Goal: Task Accomplishment & Management: Manage account settings

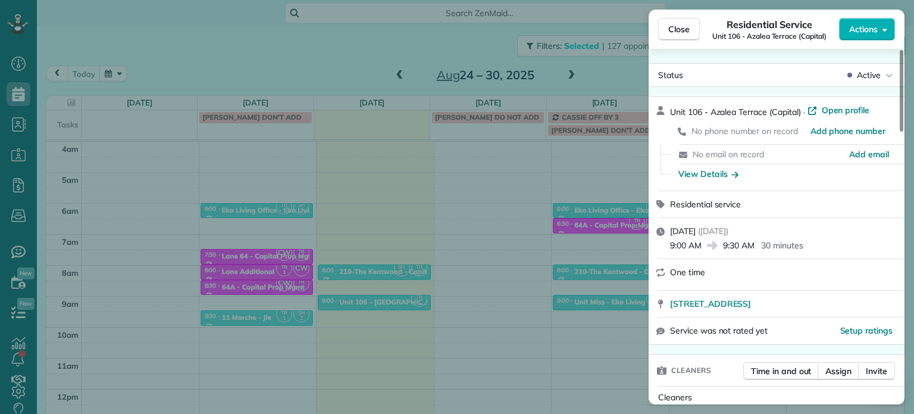
scroll to position [900, 0]
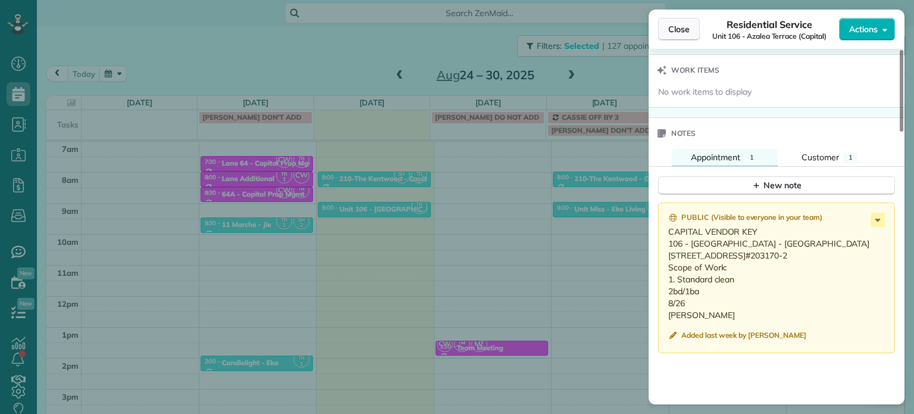
click at [688, 28] on span "Close" at bounding box center [679, 29] width 21 height 12
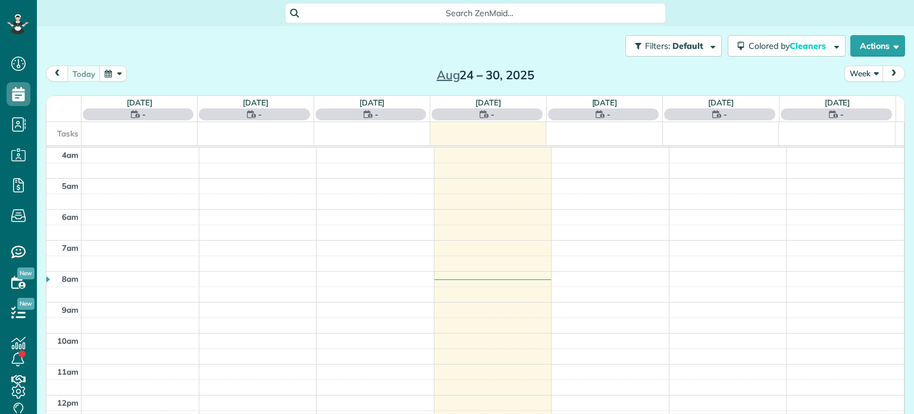
scroll to position [93, 0]
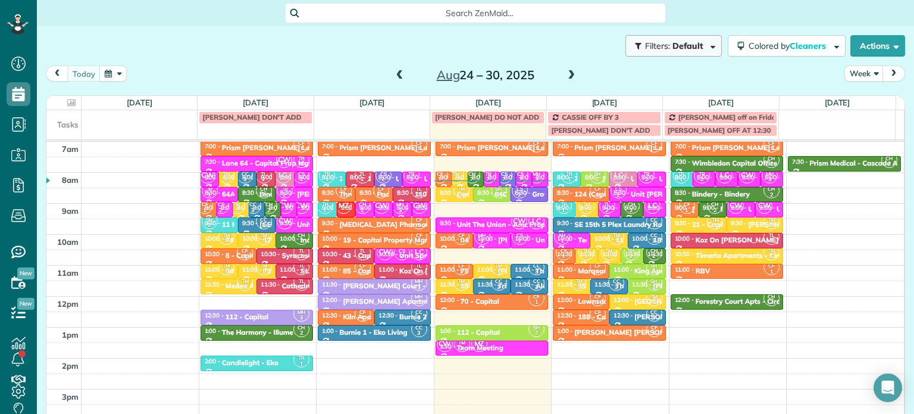
click at [695, 39] on button "Filters: Default" at bounding box center [674, 45] width 96 height 21
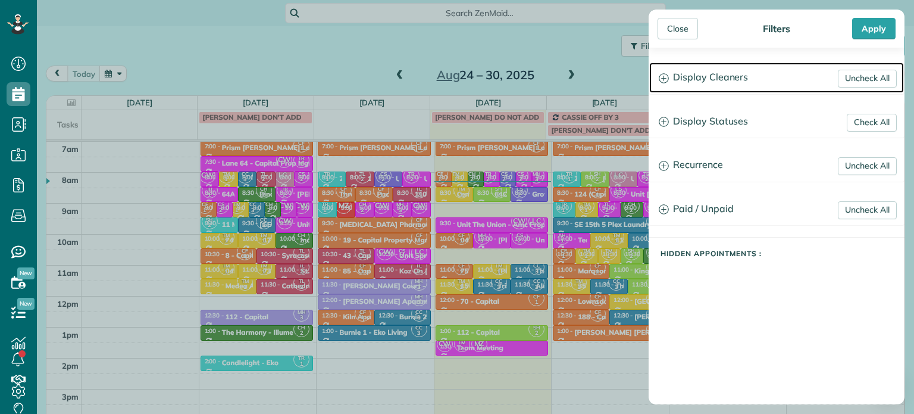
click at [732, 76] on h3 "Display Cleaners" at bounding box center [777, 78] width 255 height 30
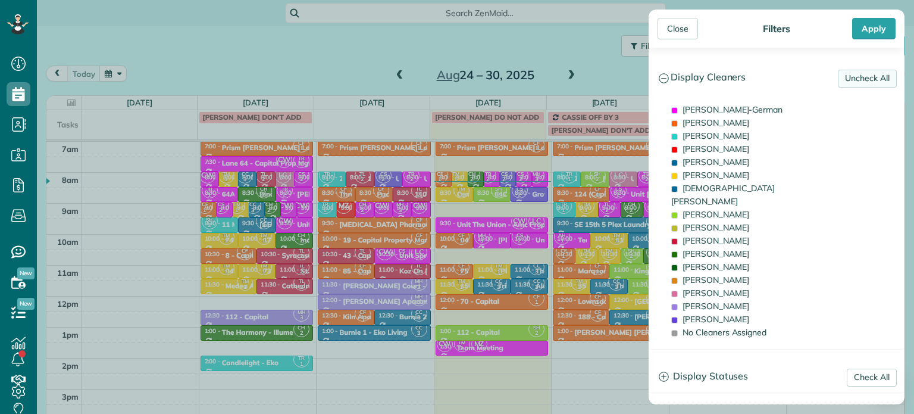
click at [856, 74] on link "Uncheck All" at bounding box center [867, 79] width 59 height 18
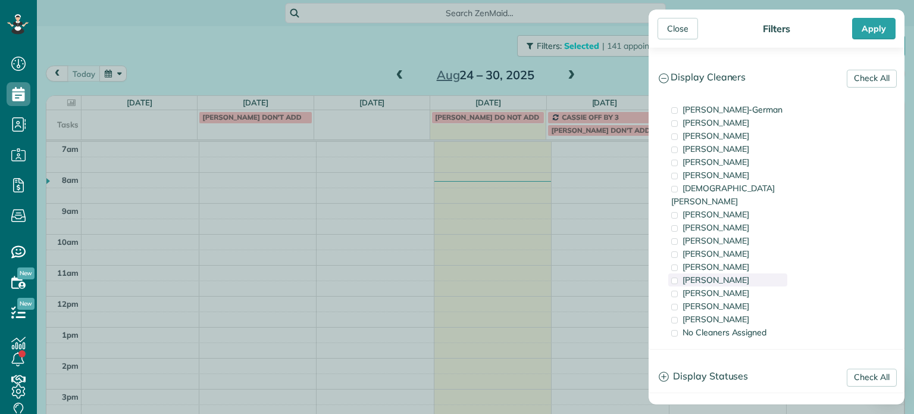
click at [711, 274] on span "[PERSON_NAME]" at bounding box center [716, 279] width 67 height 11
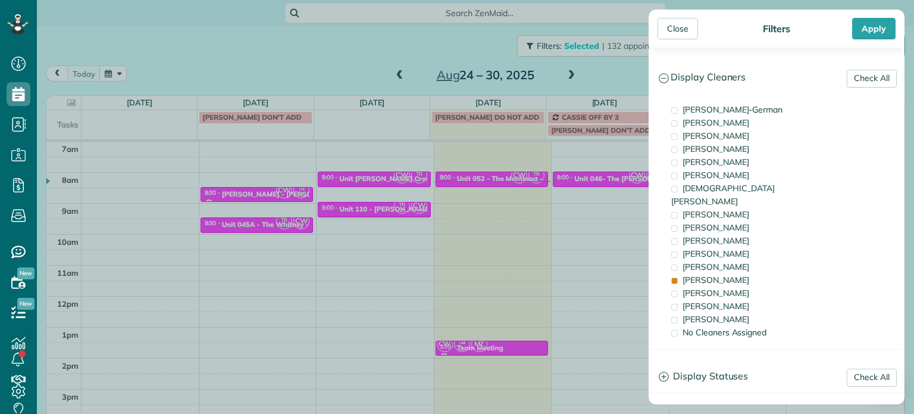
drag, startPoint x: 569, startPoint y: 197, endPoint x: 504, endPoint y: 172, distance: 69.0
click at [566, 196] on div "Close Filters Apply Check All Display Cleaners [PERSON_NAME]-German [PERSON_NAM…" at bounding box center [457, 207] width 914 height 414
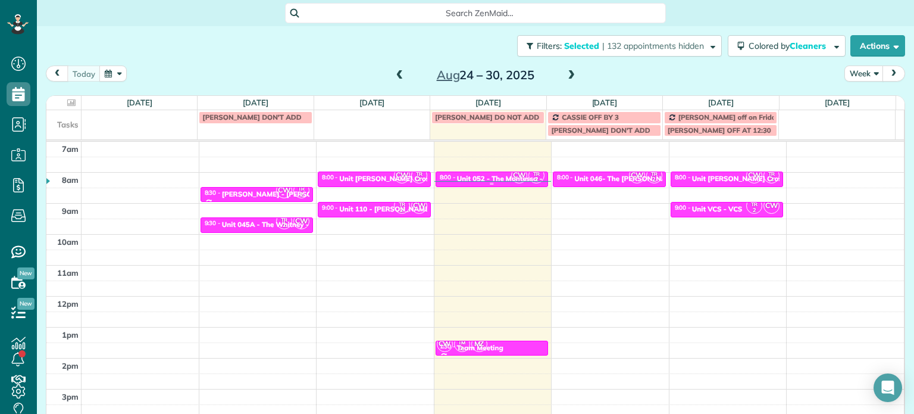
click at [478, 174] on div "Unit 052 - The Montessa - Capital" at bounding box center [512, 178] width 111 height 8
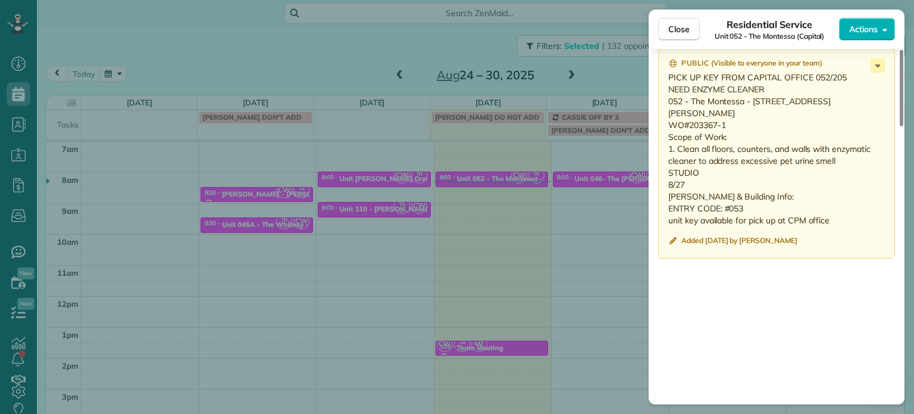
scroll to position [1016, 0]
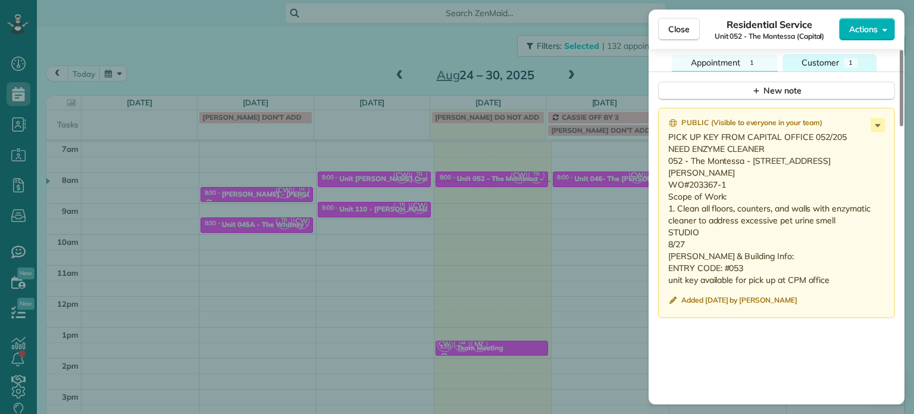
click at [854, 68] on div "1" at bounding box center [851, 63] width 14 height 10
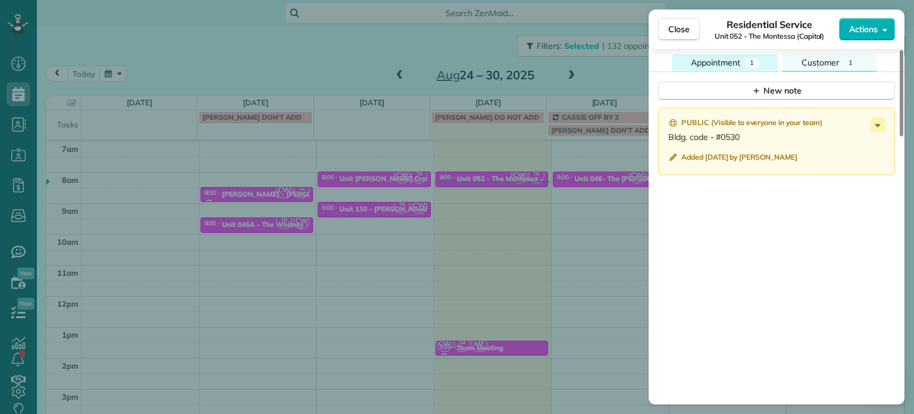
click at [741, 67] on span "Appointment" at bounding box center [715, 62] width 49 height 11
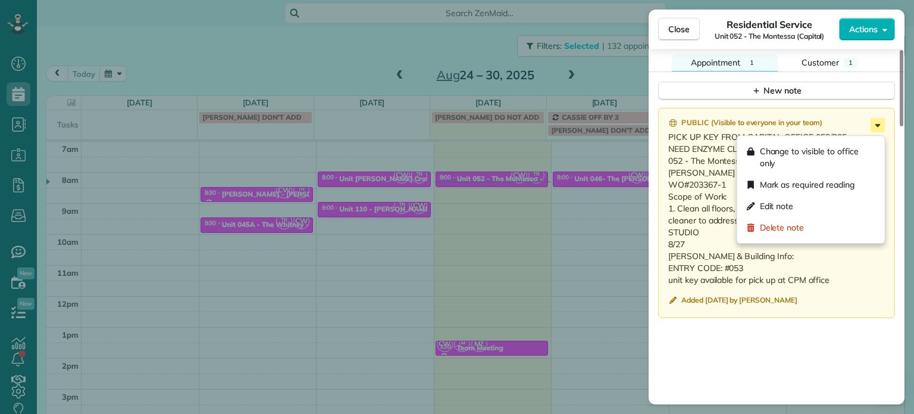
click at [876, 129] on icon at bounding box center [878, 125] width 14 height 14
click at [786, 202] on span "Edit note" at bounding box center [777, 206] width 34 height 12
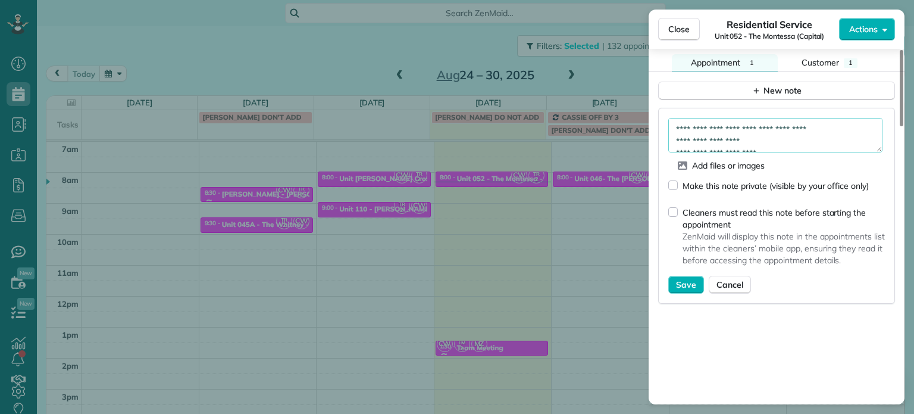
click at [810, 137] on textarea "**********" at bounding box center [776, 135] width 214 height 35
type textarea "**********"
click at [688, 285] on span "Save" at bounding box center [686, 285] width 20 height 12
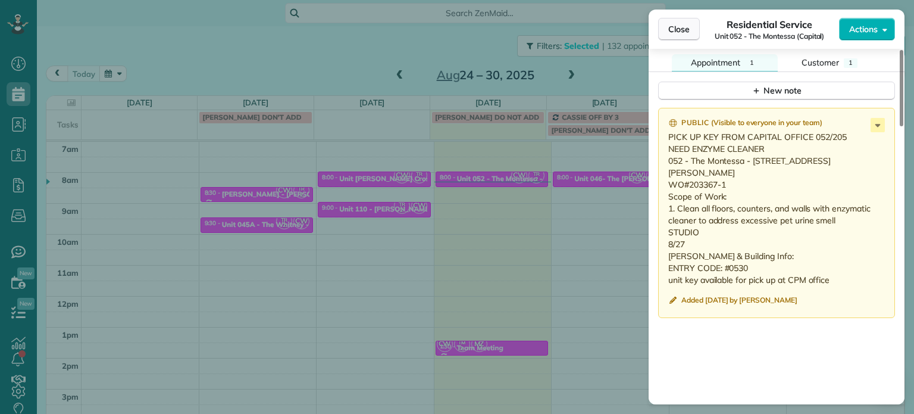
click at [682, 26] on span "Close" at bounding box center [679, 29] width 21 height 12
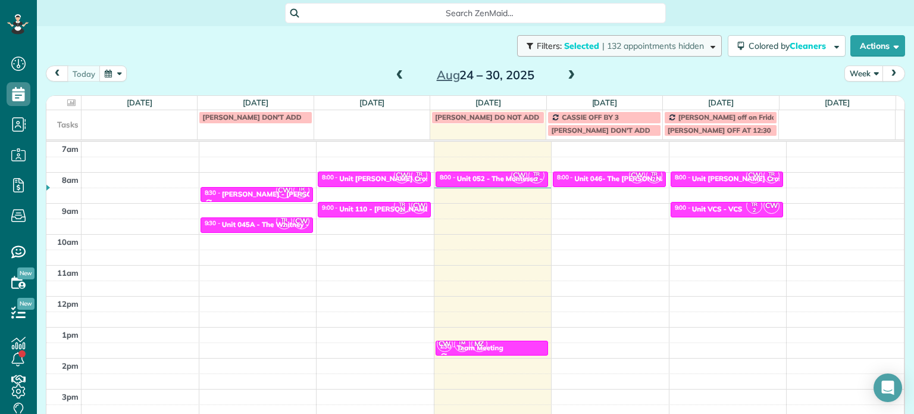
click at [672, 47] on span "| 132 appointments hidden" at bounding box center [653, 45] width 102 height 11
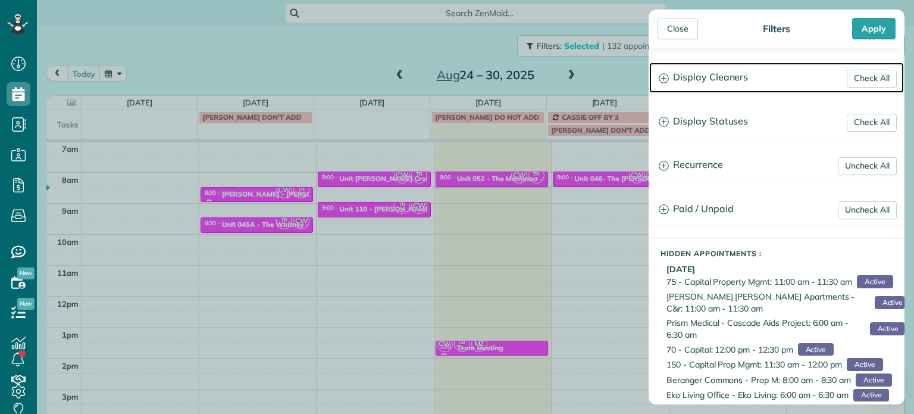
click at [703, 75] on h3 "Display Cleaners" at bounding box center [777, 78] width 255 height 30
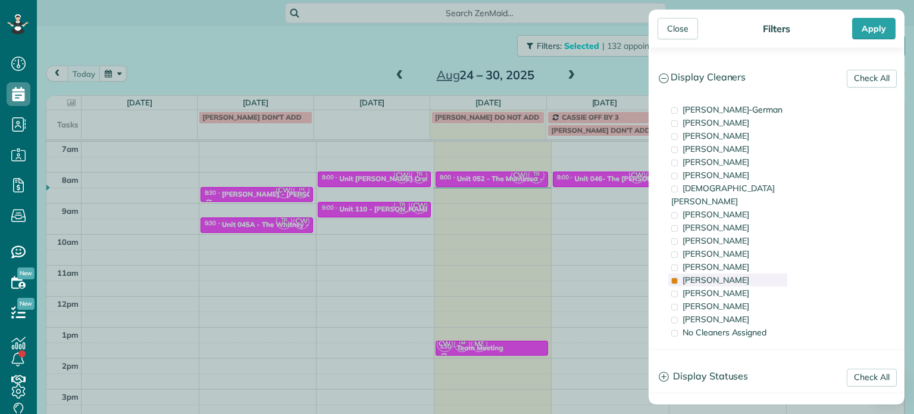
click at [729, 273] on div "[PERSON_NAME]" at bounding box center [728, 279] width 119 height 13
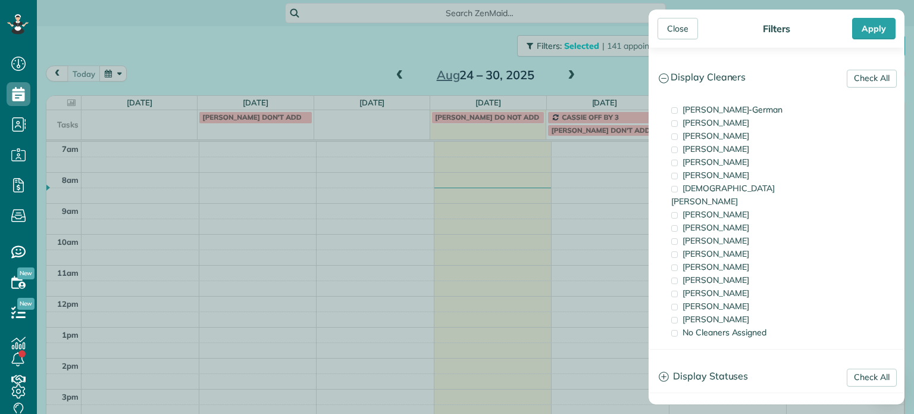
click at [723, 145] on div "[PERSON_NAME]" at bounding box center [728, 148] width 119 height 13
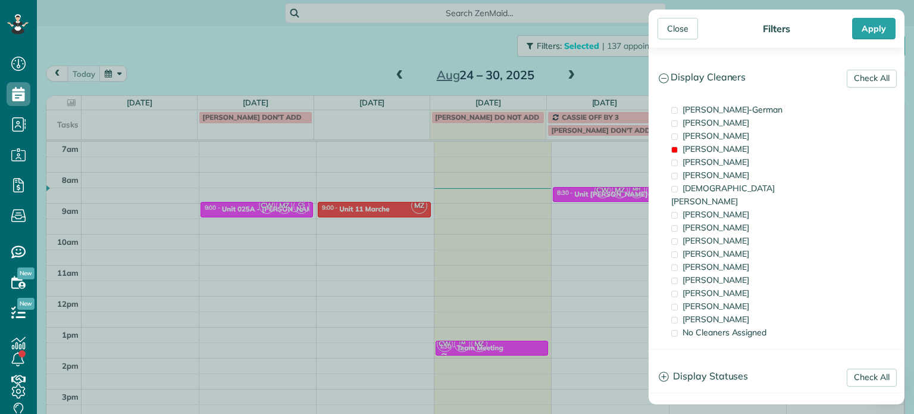
click at [275, 192] on div "Close Filters Apply Check All Display Cleaners [PERSON_NAME]-German [PERSON_NAM…" at bounding box center [457, 207] width 914 height 414
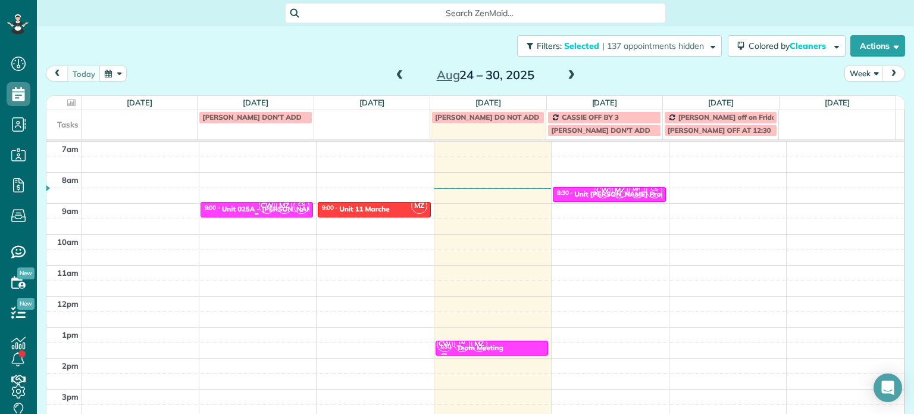
click at [258, 207] on div "CW MZ CS 2" at bounding box center [284, 205] width 52 height 17
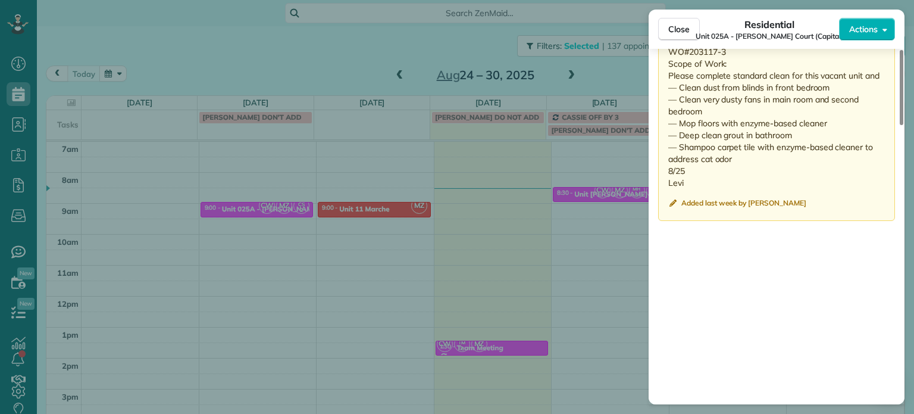
scroll to position [837, 0]
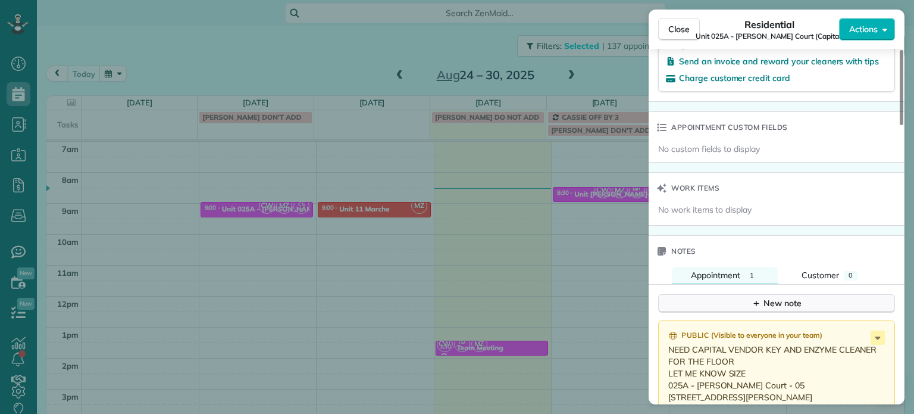
click at [766, 297] on div "New note" at bounding box center [777, 303] width 50 height 13
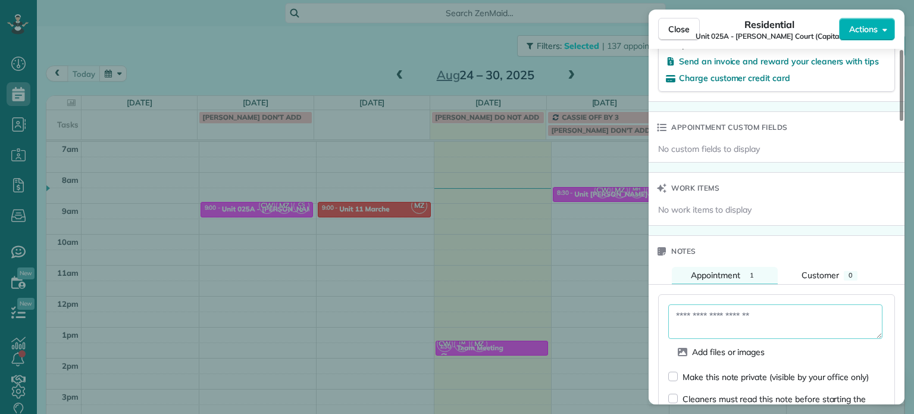
click at [767, 304] on textarea at bounding box center [776, 321] width 214 height 35
paste textarea "**********"
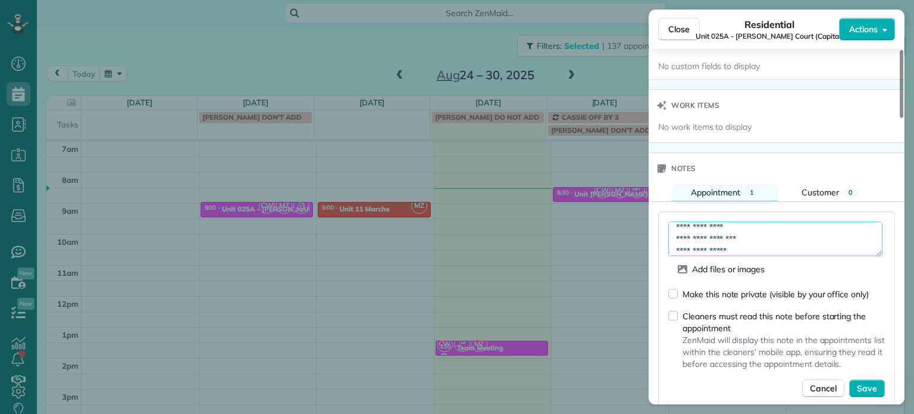
scroll to position [957, 0]
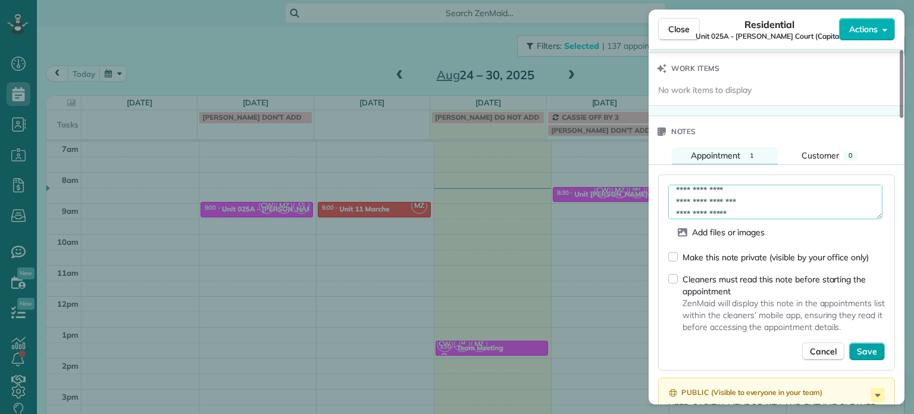
type textarea "**********"
click at [860, 347] on span "Save" at bounding box center [867, 351] width 20 height 12
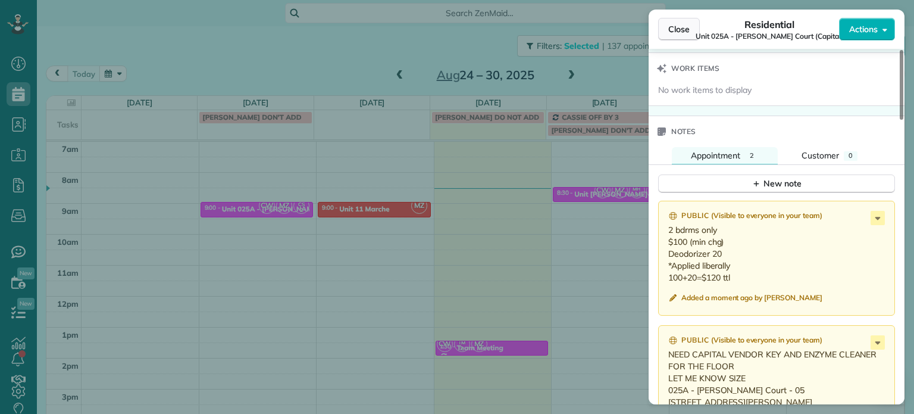
click at [686, 29] on span "Close" at bounding box center [679, 29] width 21 height 12
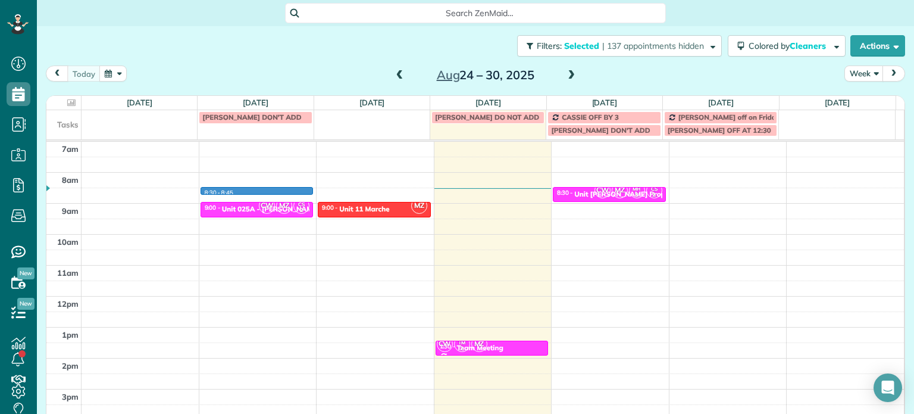
click at [276, 192] on div "4am 5am 6am 7am 8am 9am 10am 11am 12pm 1pm 2pm 3pm 4pm 5pm 8:30 - 8:45 CW MZ CS…" at bounding box center [475, 265] width 858 height 433
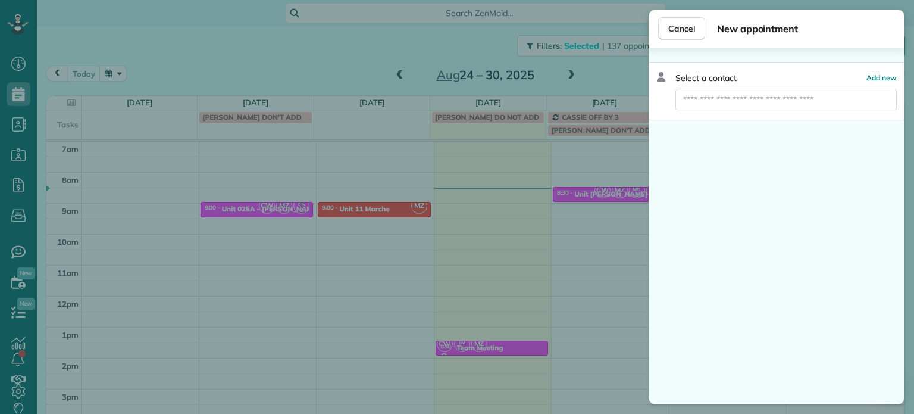
click at [378, 208] on div "Cancel New appointment Select a contact Add new" at bounding box center [457, 207] width 914 height 414
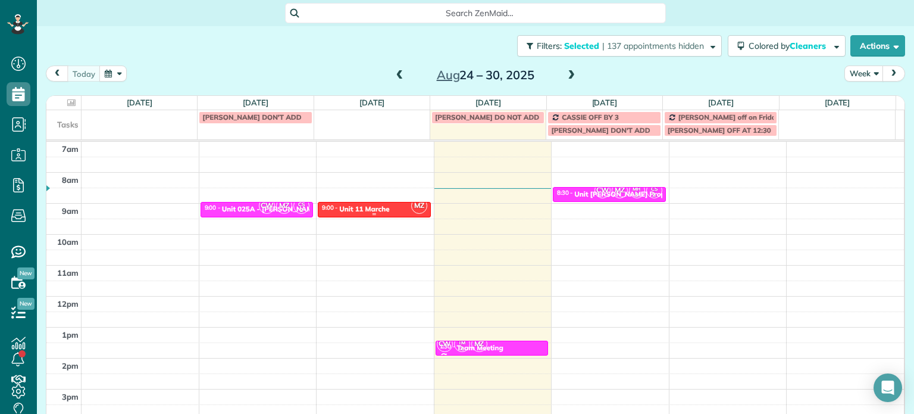
click at [375, 207] on div "Unit 11 Marche" at bounding box center [364, 209] width 50 height 8
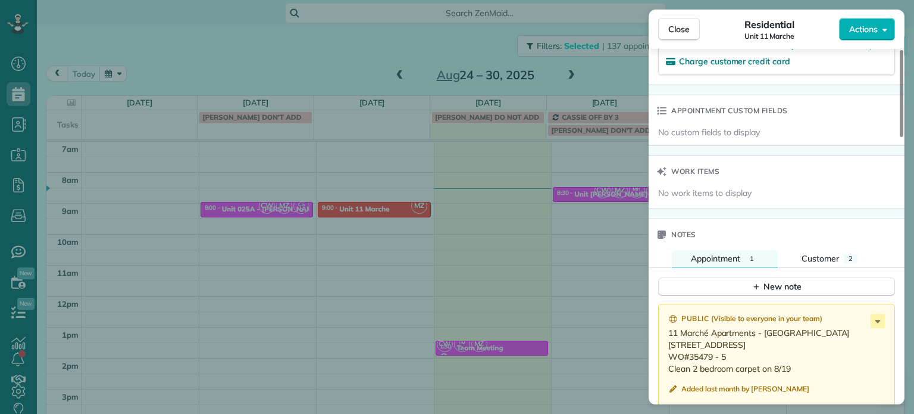
scroll to position [841, 0]
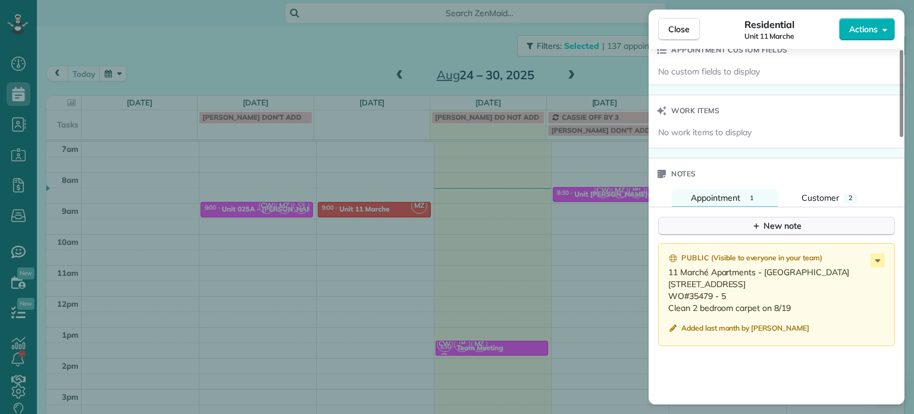
click at [751, 235] on button "New note" at bounding box center [776, 226] width 237 height 18
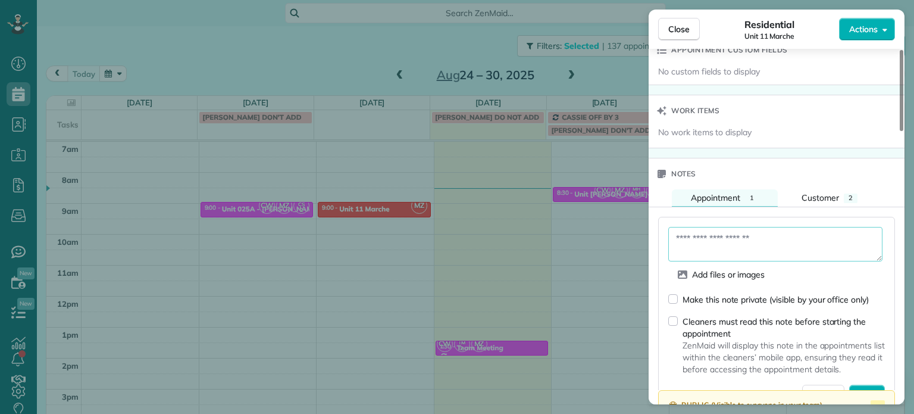
click at [760, 243] on textarea at bounding box center [776, 244] width 214 height 35
paste textarea "**********"
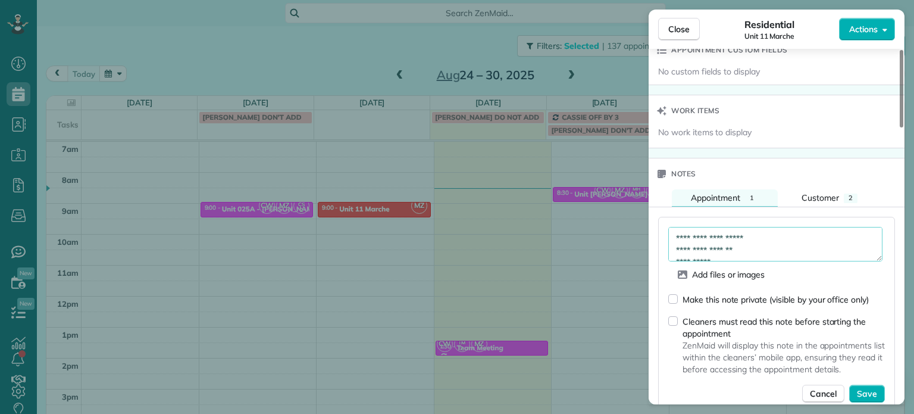
scroll to position [54, 0]
type textarea "**********"
click at [868, 397] on span "Save" at bounding box center [867, 394] width 20 height 12
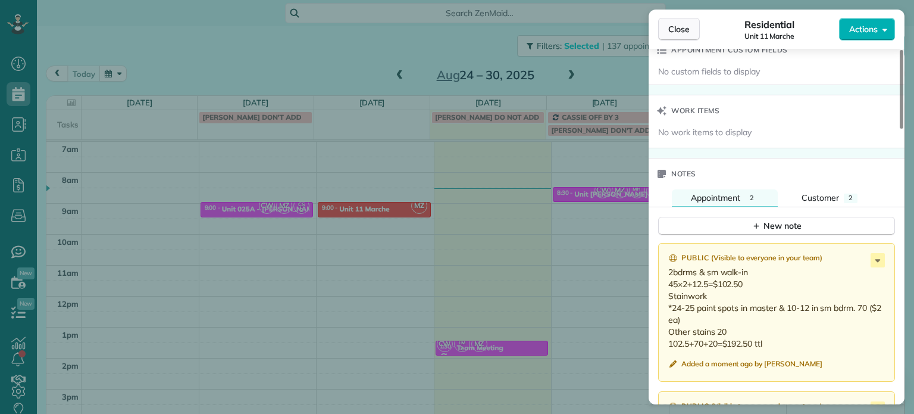
click at [688, 29] on span "Close" at bounding box center [679, 29] width 21 height 12
